Goal: Task Accomplishment & Management: Complete application form

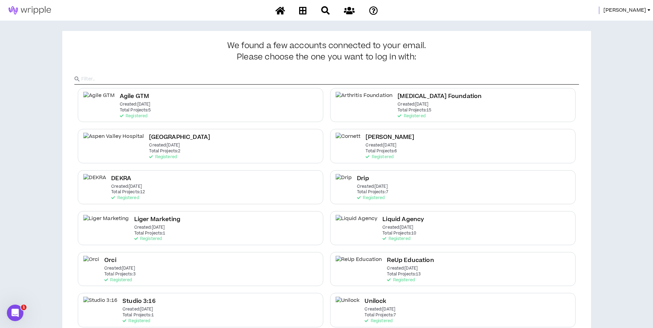
click at [638, 9] on span "Mason" at bounding box center [624, 11] width 43 height 8
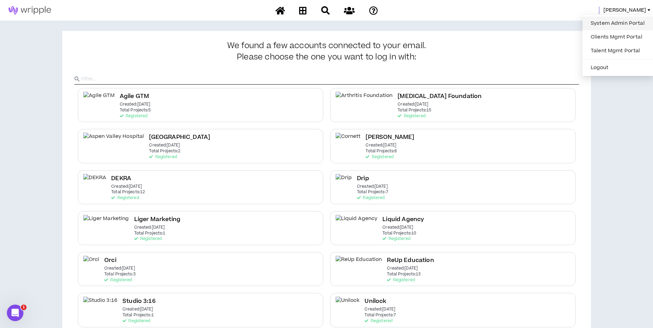
click at [633, 23] on link "System Admin Portal" at bounding box center [617, 23] width 62 height 10
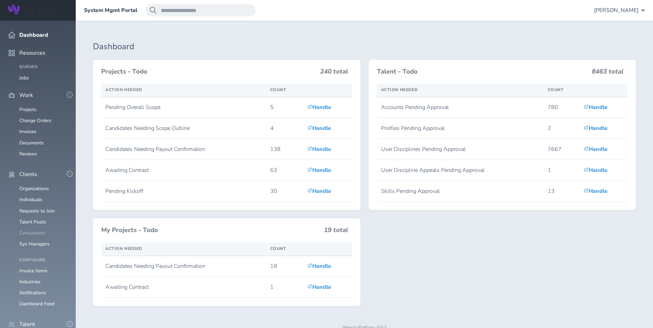
click at [34, 211] on ul "Organizations Individuals Requests to Join Talent Pools Consultants Sys Managers" at bounding box center [37, 216] width 59 height 61
click at [34, 230] on link "Consultants" at bounding box center [32, 233] width 26 height 7
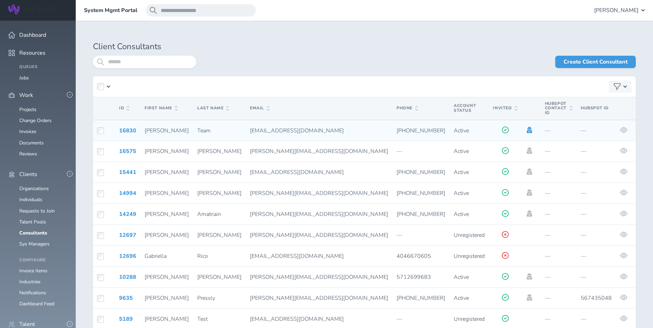
click at [526, 127] on icon at bounding box center [529, 130] width 6 height 6
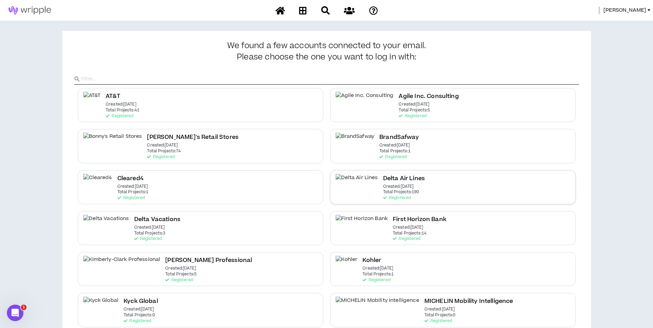
click at [444, 177] on div "Delta Air Lines Created: Dec 7 2020 Total Projects: 190 Registered" at bounding box center [452, 187] width 245 height 34
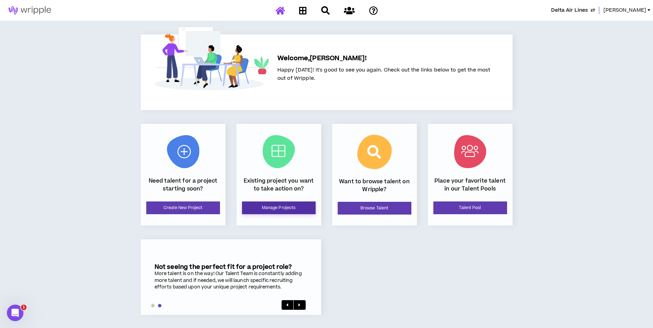
click at [288, 206] on link "Manage Projects" at bounding box center [279, 208] width 74 height 13
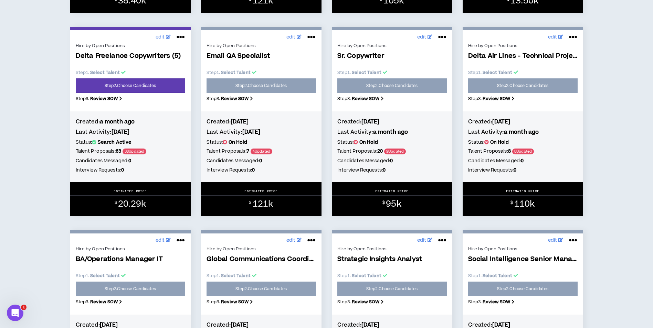
scroll to position [929, 0]
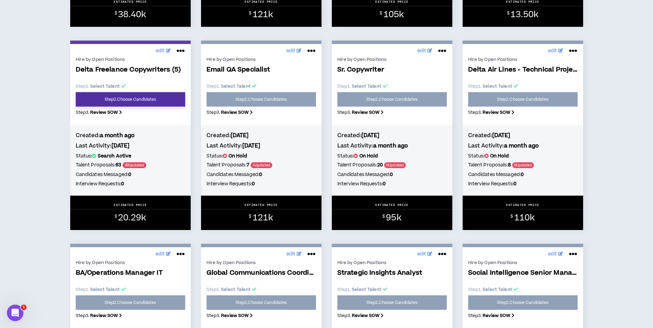
click at [160, 102] on link "Step 2 . Choose Candidates" at bounding box center [130, 99] width 109 height 14
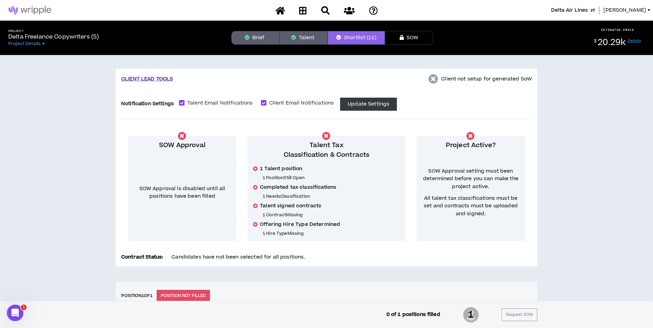
click at [267, 39] on button "Brief" at bounding box center [255, 38] width 48 height 14
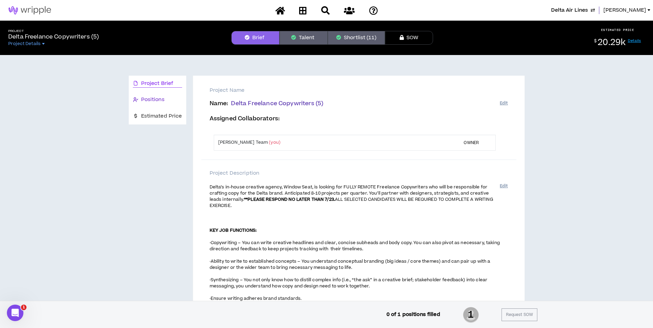
click at [165, 99] on div "Positions" at bounding box center [157, 100] width 49 height 8
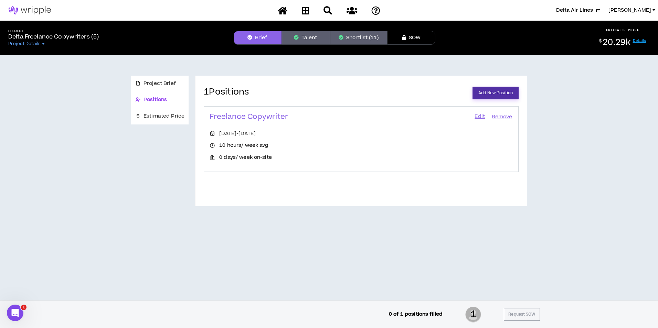
click at [486, 95] on link "Add New Position" at bounding box center [495, 93] width 46 height 13
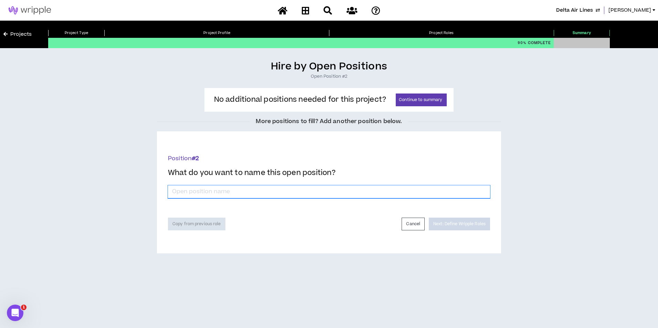
click at [324, 189] on input "*" at bounding box center [329, 191] width 322 height 13
type input "Copywriter #2"
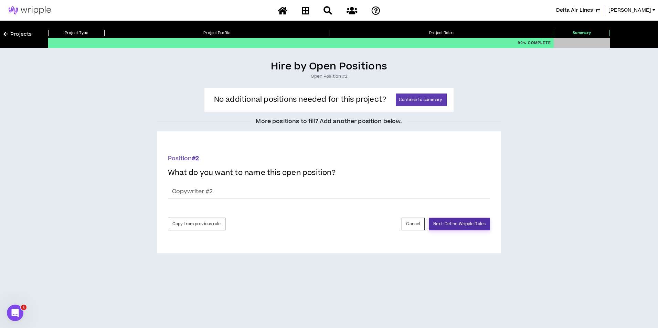
click at [462, 224] on button "Next: Define Wripple Roles" at bounding box center [459, 224] width 61 height 13
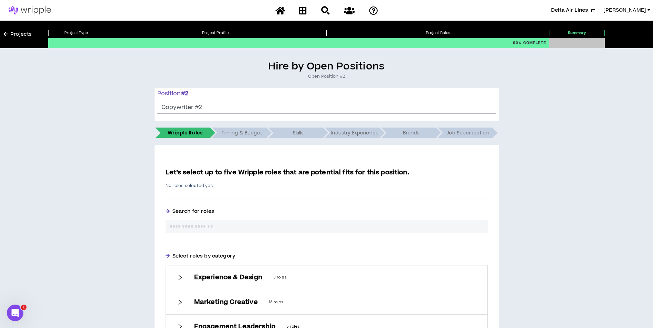
click at [623, 13] on span "Lauren-Bridget" at bounding box center [624, 11] width 43 height 8
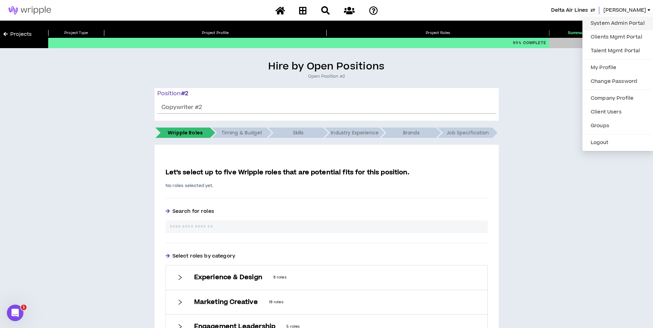
click at [622, 24] on link "System Admin Portal" at bounding box center [617, 23] width 62 height 10
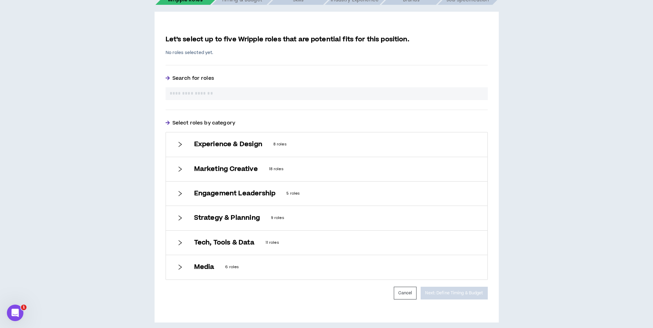
scroll to position [138, 0]
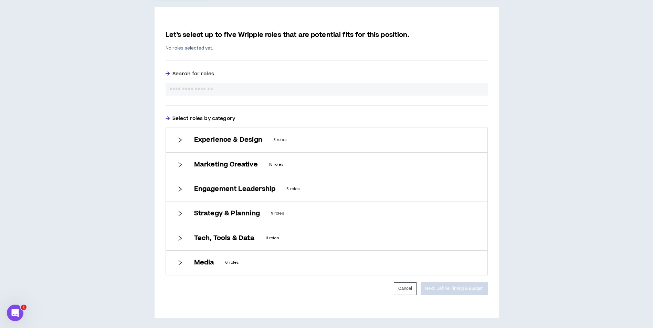
click at [254, 90] on input "text" at bounding box center [327, 89] width 314 height 7
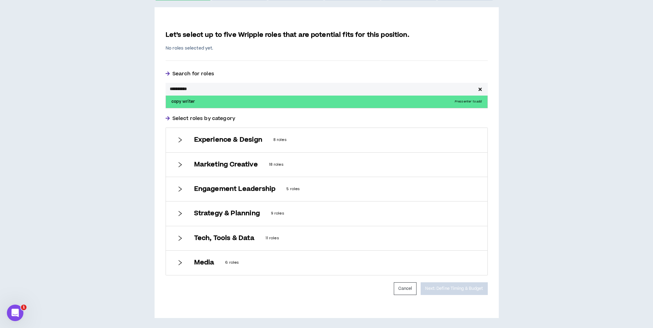
type input "**********"
click at [229, 103] on p "copy writer Press enter to add" at bounding box center [326, 102] width 321 height 12
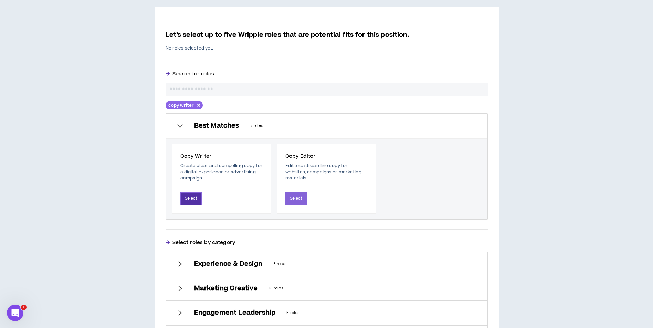
click at [200, 198] on button "Select" at bounding box center [191, 198] width 22 height 13
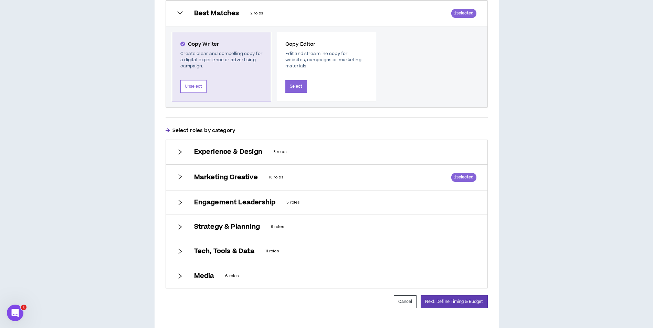
scroll to position [281, 0]
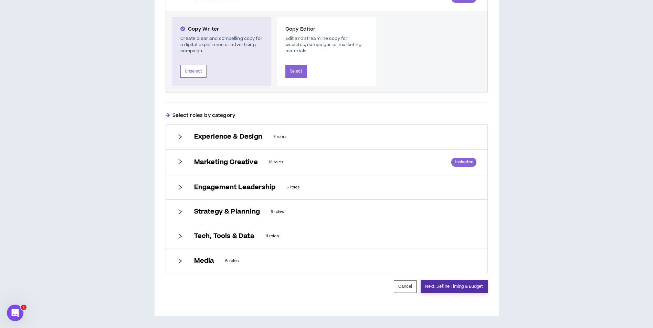
click at [455, 291] on button "Next: Define Timing & Budget" at bounding box center [453, 286] width 67 height 13
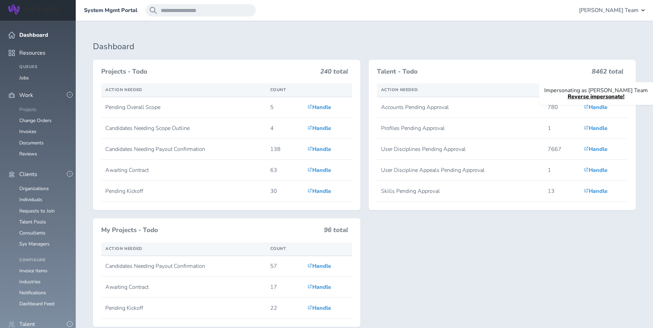
click at [32, 106] on link "Projects" at bounding box center [27, 109] width 17 height 7
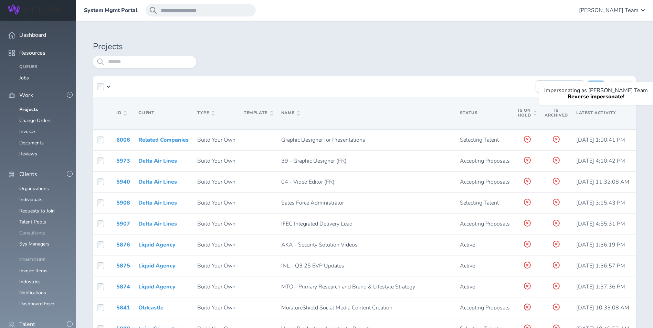
click at [33, 230] on link "Consultants" at bounding box center [32, 233] width 26 height 7
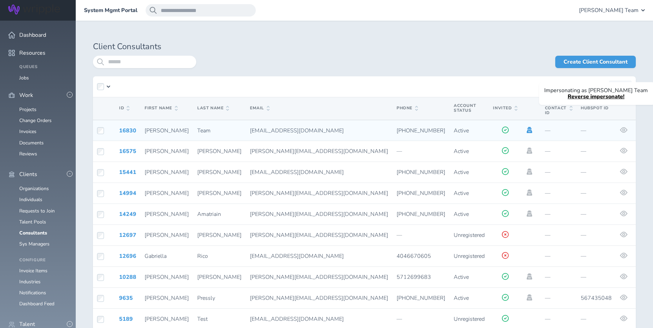
click at [526, 127] on icon at bounding box center [529, 130] width 6 height 6
